Goal: Information Seeking & Learning: Understand process/instructions

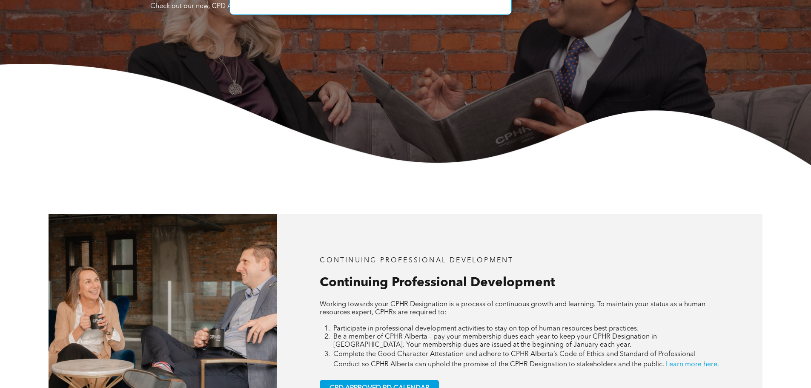
scroll to position [383, 0]
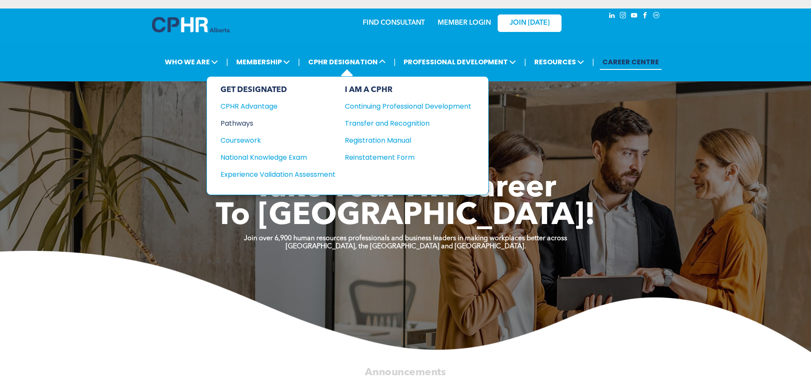
click at [255, 128] on div "GET DESIGNATED CPHR Advantage Pathways Coursework National Knowledge Exam" at bounding box center [277, 135] width 115 height 101
click at [243, 122] on div "Pathways" at bounding box center [271, 123] width 103 height 11
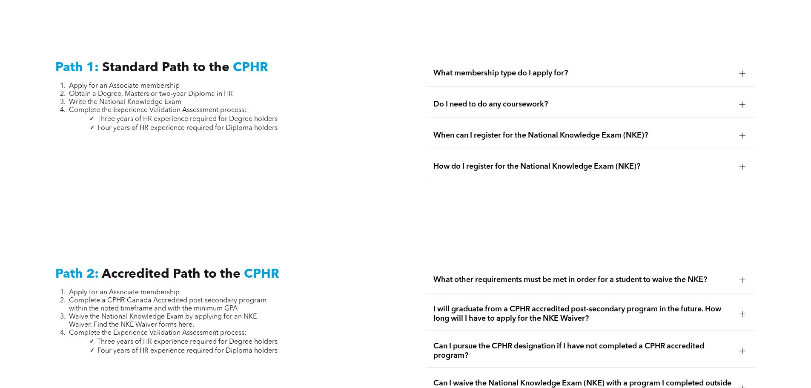
scroll to position [1058, 0]
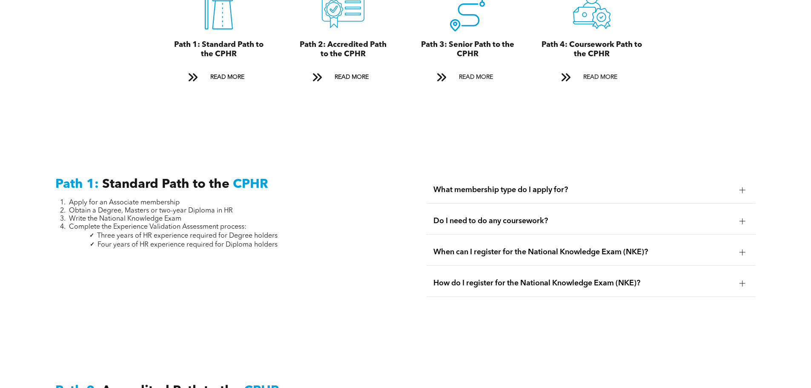
click at [437, 216] on span "Do I need to do any coursework?" at bounding box center [582, 220] width 299 height 9
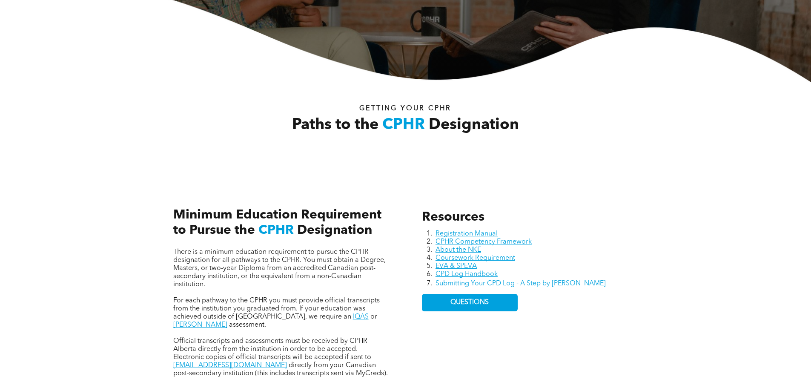
scroll to position [334, 0]
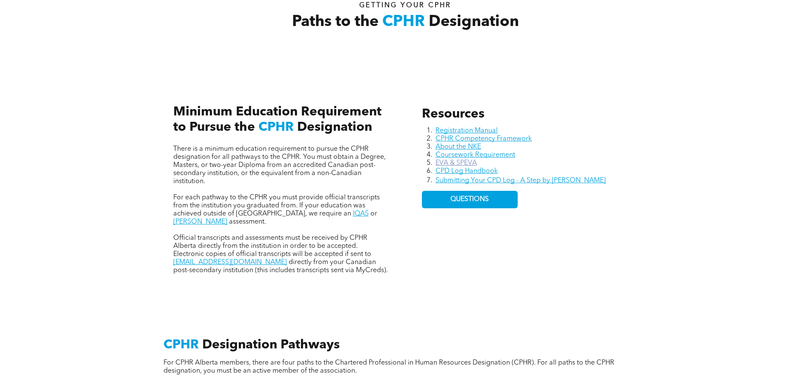
click at [444, 163] on link "EVA & SPEVA" at bounding box center [455, 163] width 41 height 7
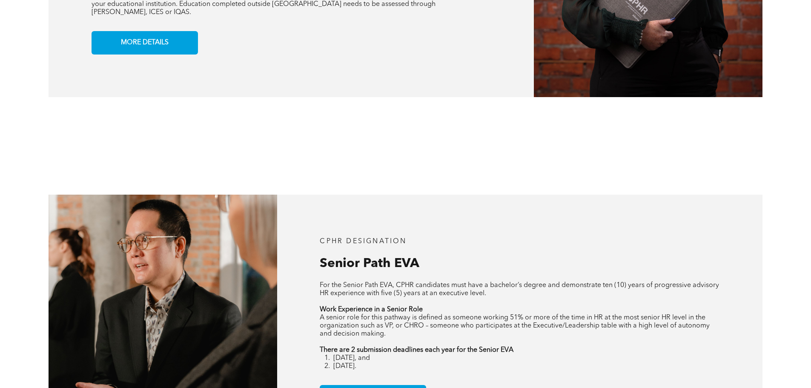
scroll to position [894, 0]
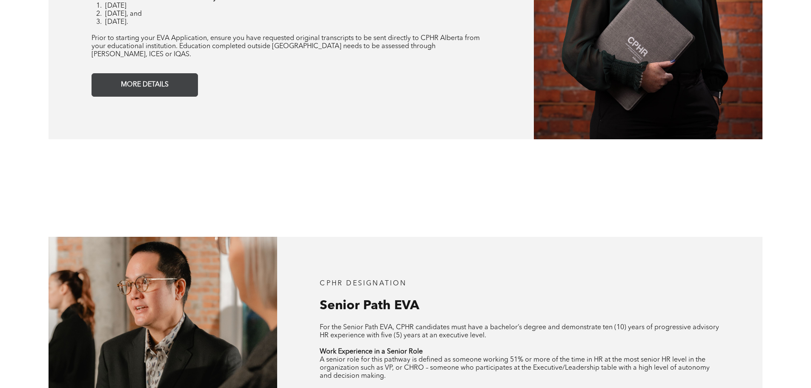
click at [154, 77] on span "MORE DETAILS" at bounding box center [145, 85] width 54 height 17
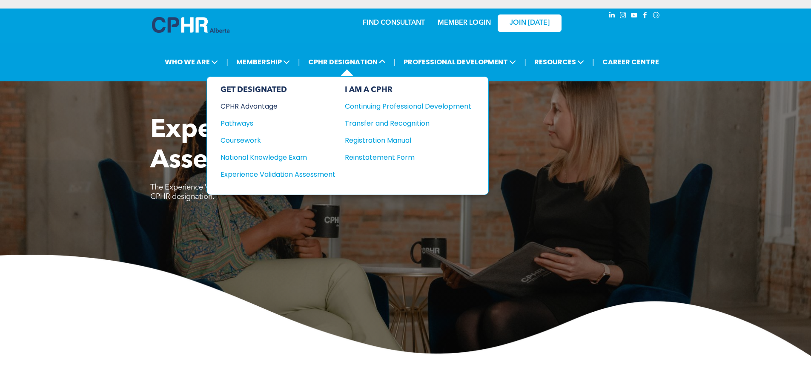
click at [256, 106] on div "CPHR Advantage" at bounding box center [271, 106] width 103 height 11
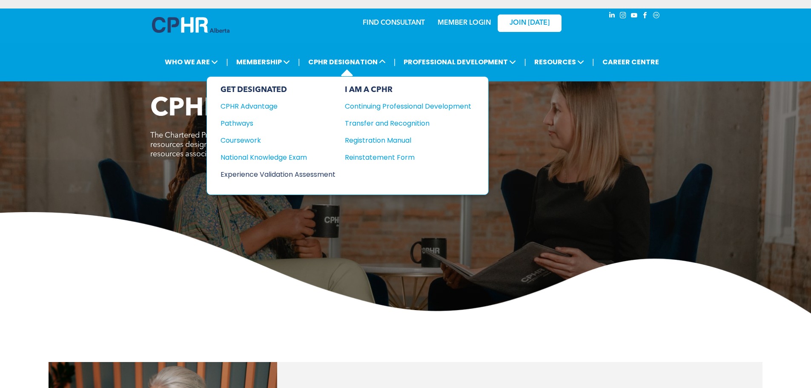
click at [283, 170] on div "Experience Validation Assessment" at bounding box center [271, 174] width 103 height 11
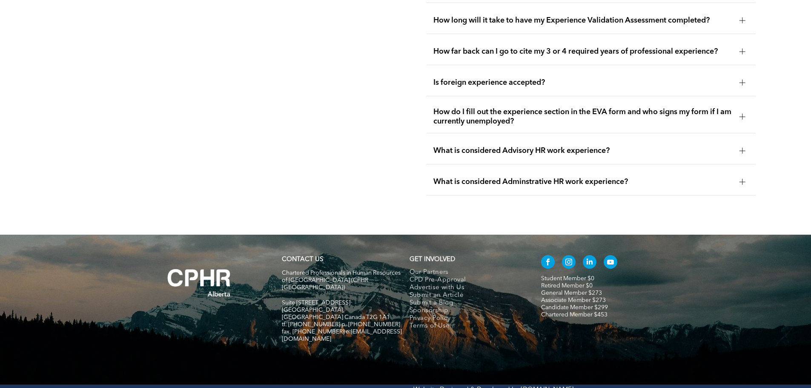
scroll to position [1831, 0]
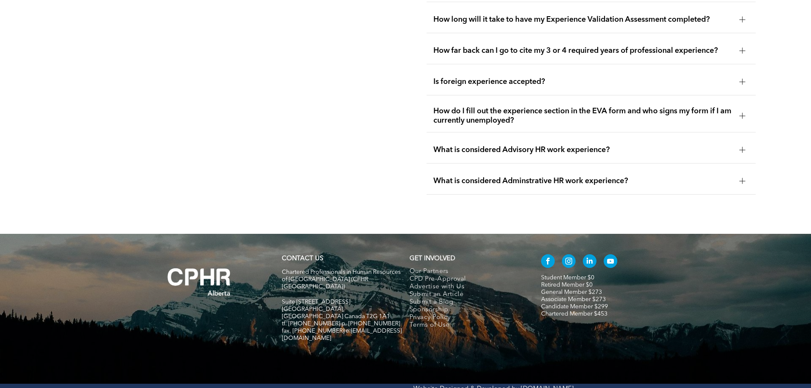
click at [484, 46] on span "How far back can I go to cite my 3 or 4 required years of professional experien…" at bounding box center [582, 50] width 299 height 9
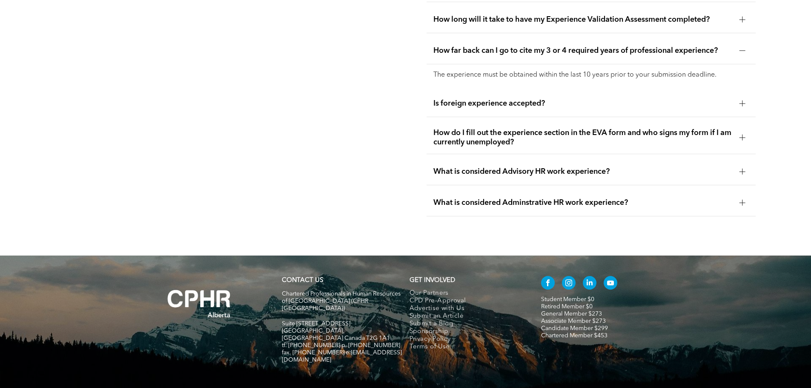
click at [494, 15] on span "How long will it take to have my Experience Validation Assessment completed?" at bounding box center [582, 19] width 299 height 9
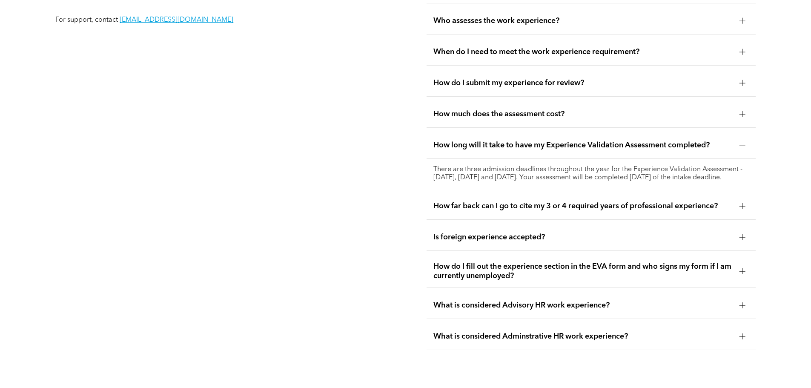
scroll to position [1703, 0]
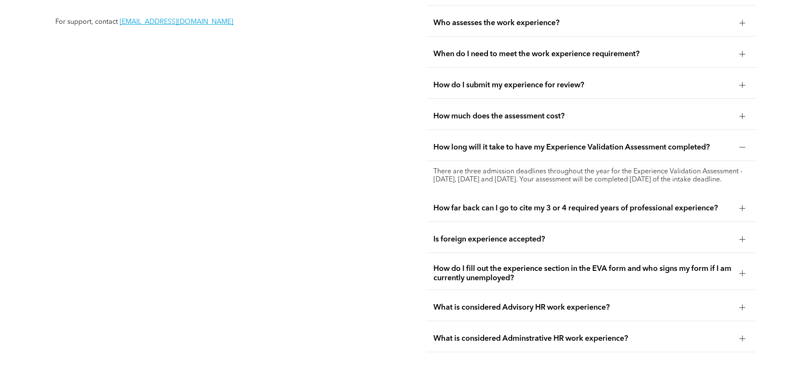
click at [511, 72] on div "How do I submit my experience for review?" at bounding box center [590, 85] width 329 height 27
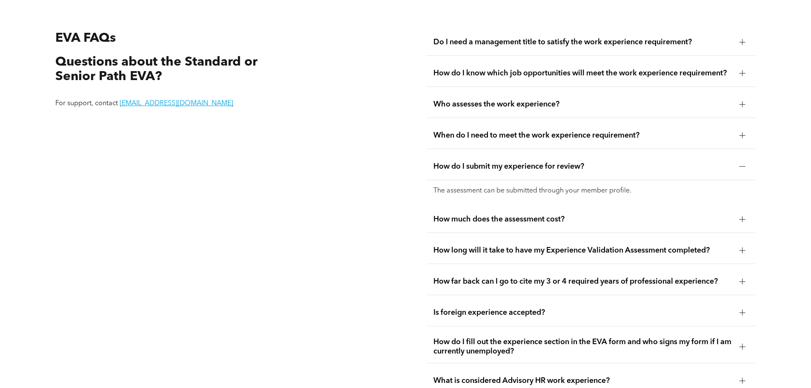
scroll to position [1618, 0]
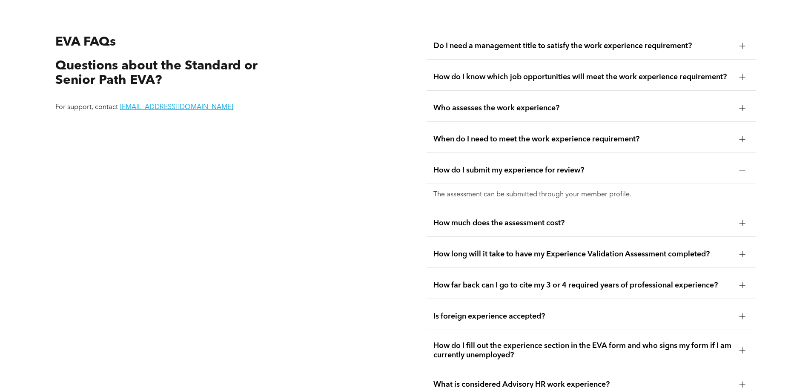
click at [499, 95] on div "Who assesses the work experience?" at bounding box center [590, 108] width 329 height 27
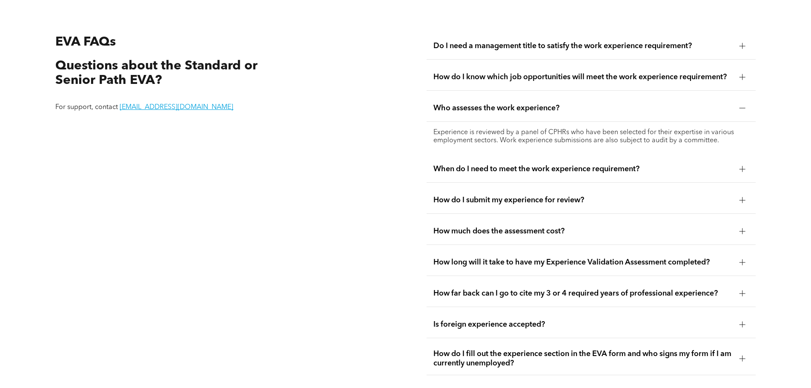
click at [555, 72] on span "How do I know which job opportunities will meet the work experience requirement?" at bounding box center [582, 76] width 299 height 9
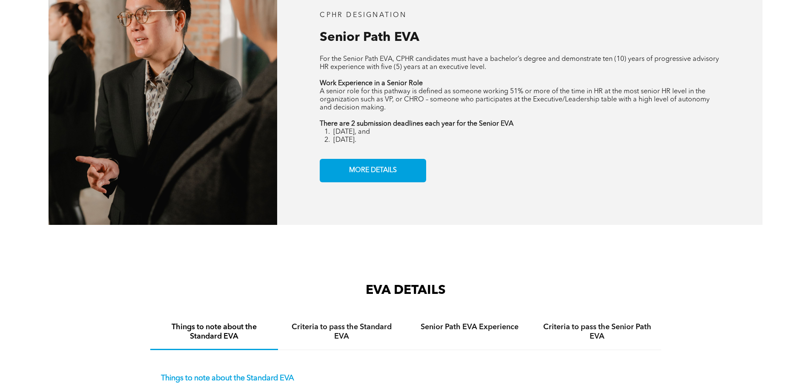
scroll to position [1448, 0]
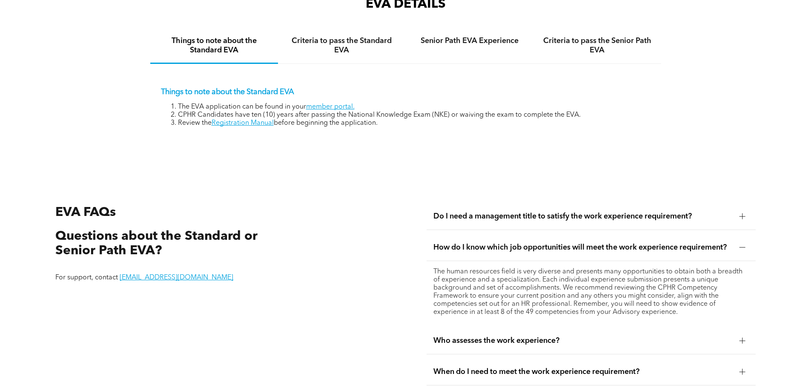
click at [584, 212] on span "Do I need a management title to satisfy the work experience requirement?" at bounding box center [582, 216] width 299 height 9
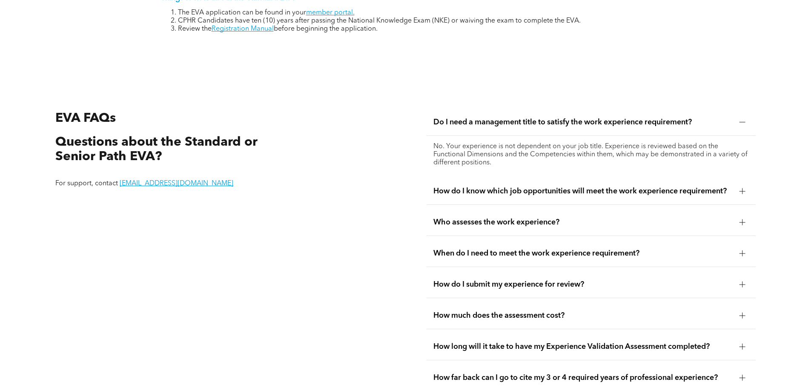
click at [374, 192] on div "EVA FAQs Questions about the Standard or Senior Path EVA? For support, contact …" at bounding box center [405, 314] width 811 height 491
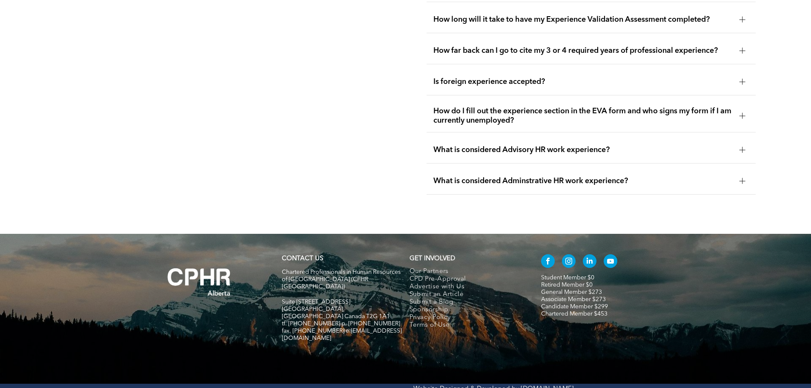
click at [605, 168] on div "What is considered Adminstrative HR work experience?" at bounding box center [590, 181] width 329 height 27
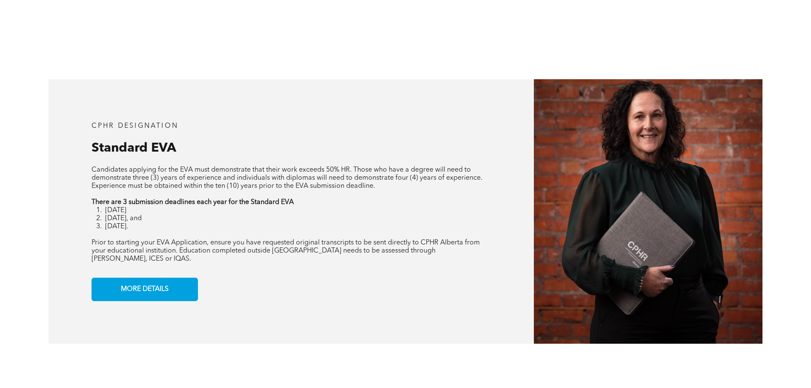
scroll to position [681, 0]
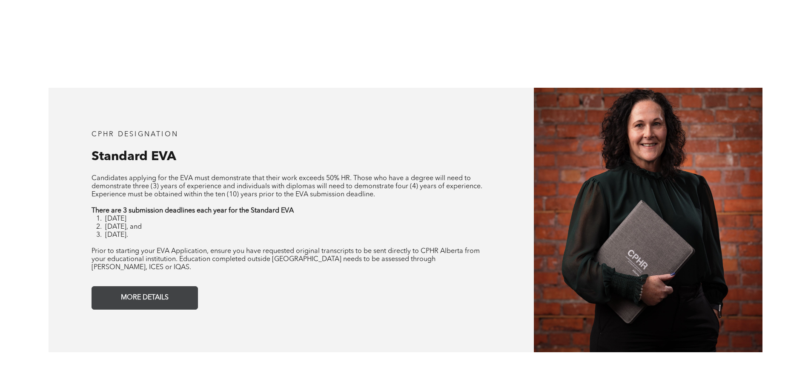
click at [159, 292] on span "MORE DETAILS" at bounding box center [145, 297] width 54 height 17
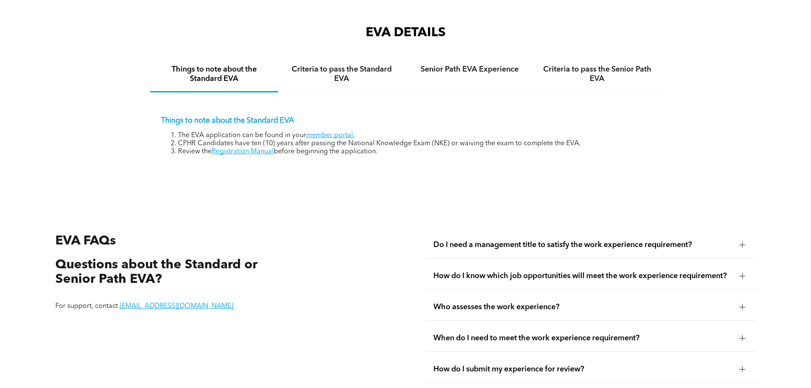
scroll to position [1427, 0]
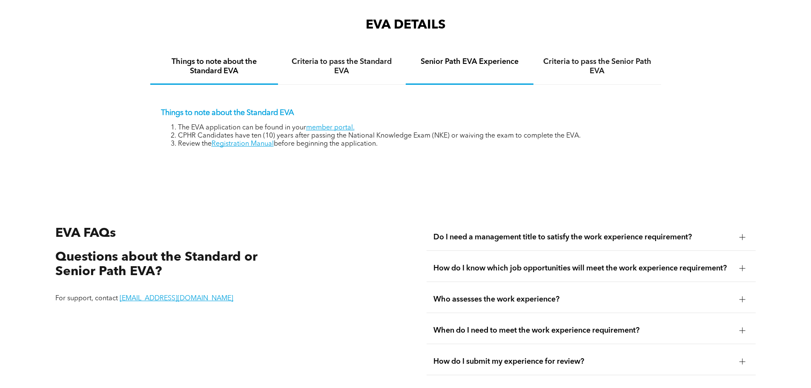
click at [454, 66] on div "Senior Path EVA Experience" at bounding box center [470, 66] width 128 height 35
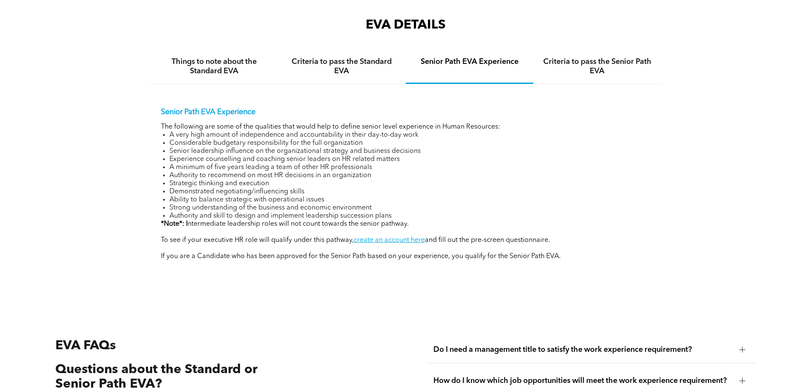
click at [571, 73] on div "Criteria to pass the Senior Path EVA" at bounding box center [597, 66] width 128 height 34
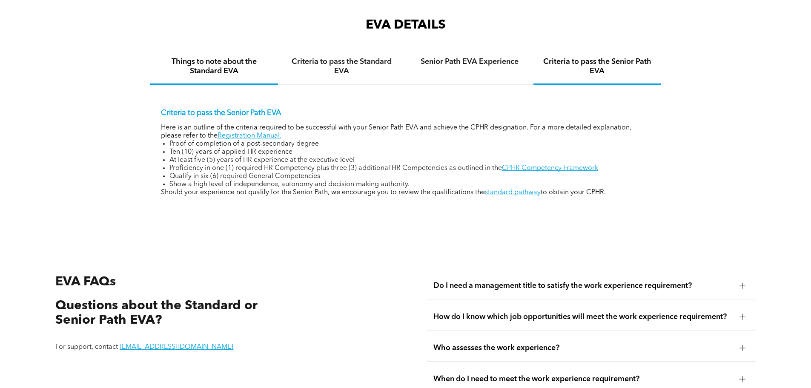
click at [233, 57] on h4 "Things to note about the Standard EVA" at bounding box center [214, 66] width 112 height 19
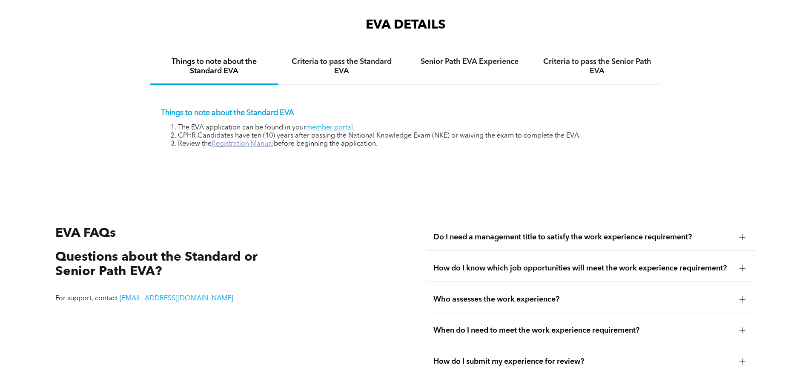
click at [256, 140] on link "Registration Manual" at bounding box center [243, 143] width 62 height 7
